Goal: Information Seeking & Learning: Learn about a topic

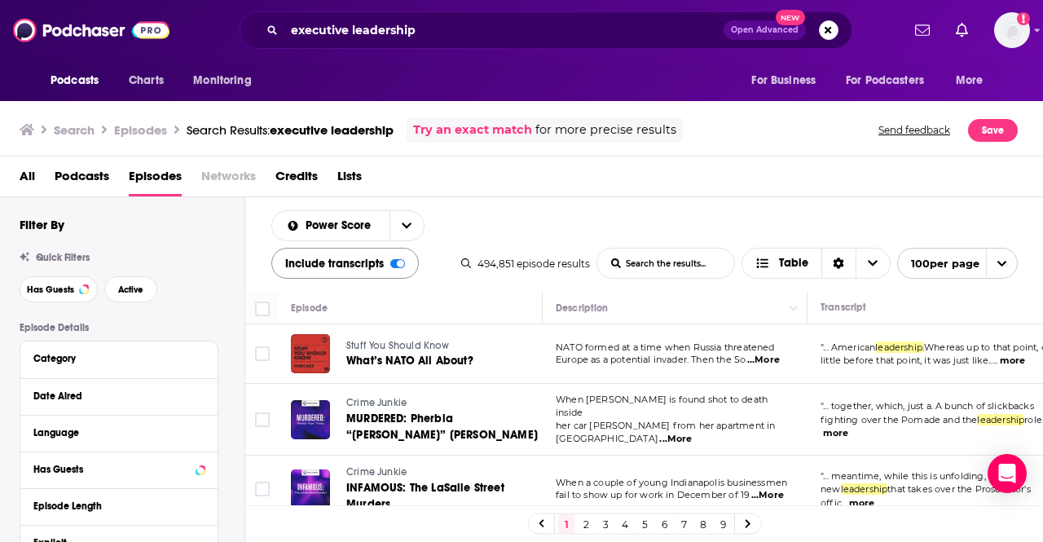
click at [400, 258] on div "Include transcripts" at bounding box center [344, 263] width 147 height 31
